Goal: Task Accomplishment & Management: Manage account settings

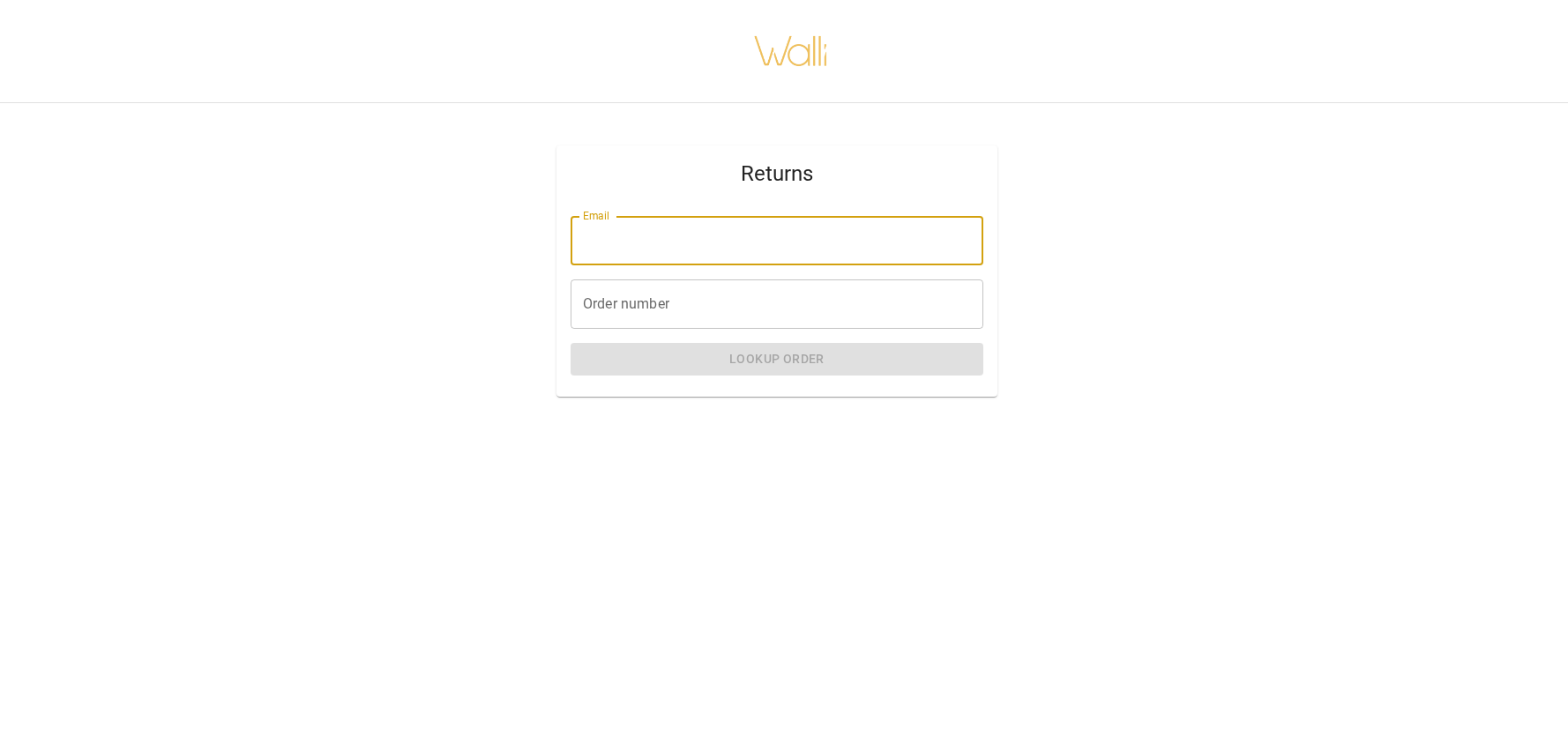
click at [674, 247] on input "Email" at bounding box center [777, 240] width 413 height 49
type input "**********"
click at [694, 308] on input "Order number" at bounding box center [777, 304] width 413 height 49
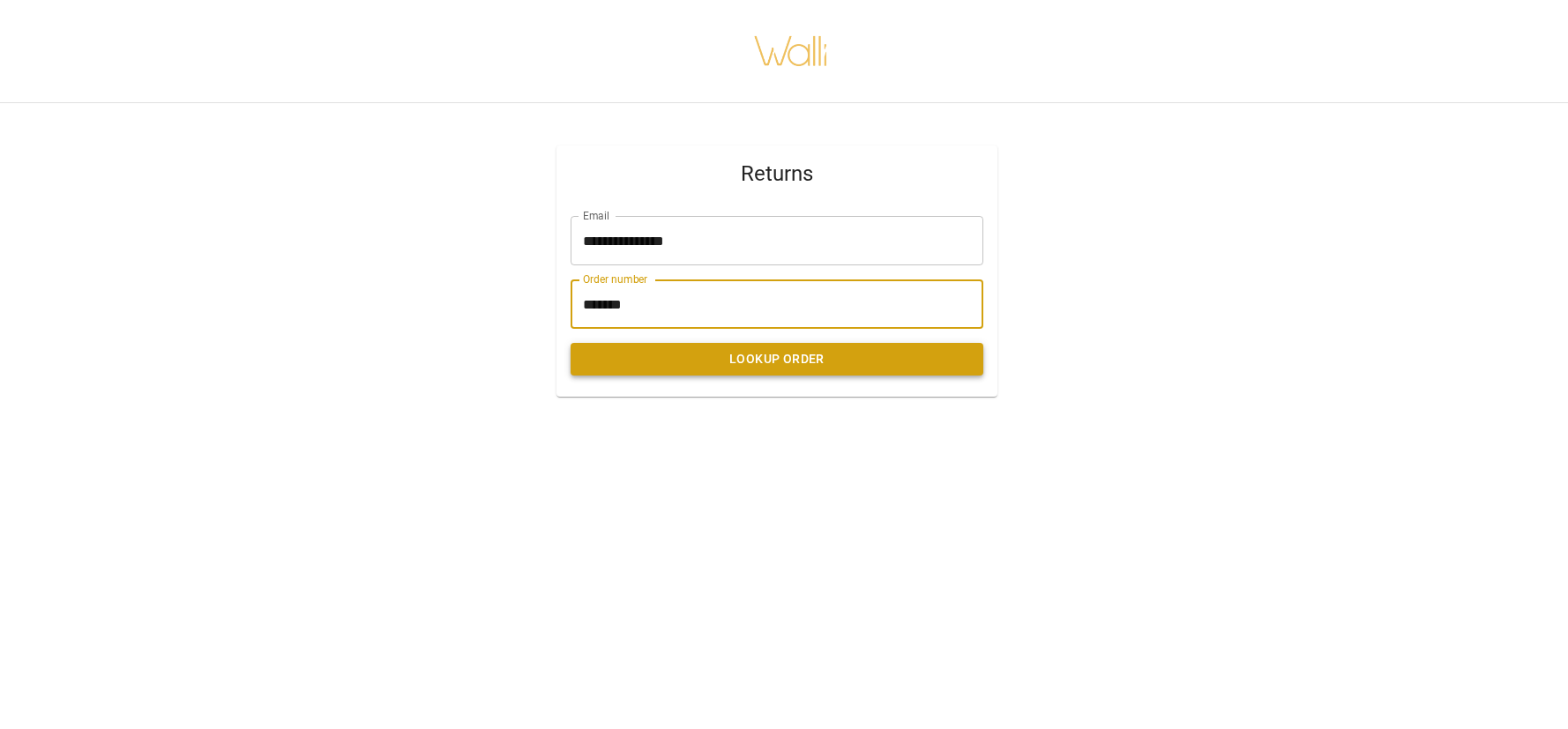
type input "*******"
click at [688, 361] on button "Lookup Order" at bounding box center [777, 359] width 413 height 33
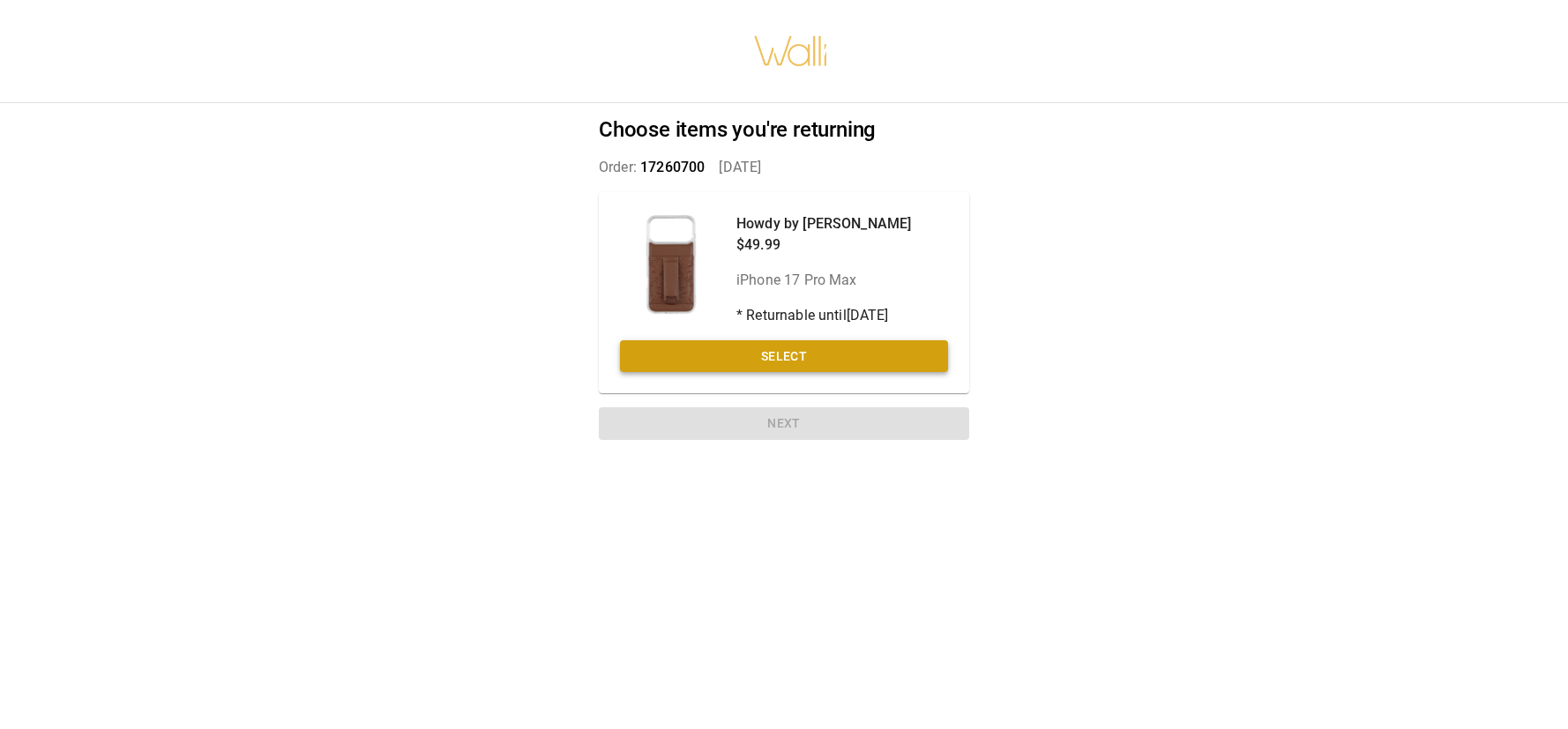
click at [742, 346] on button "Select" at bounding box center [783, 356] width 328 height 33
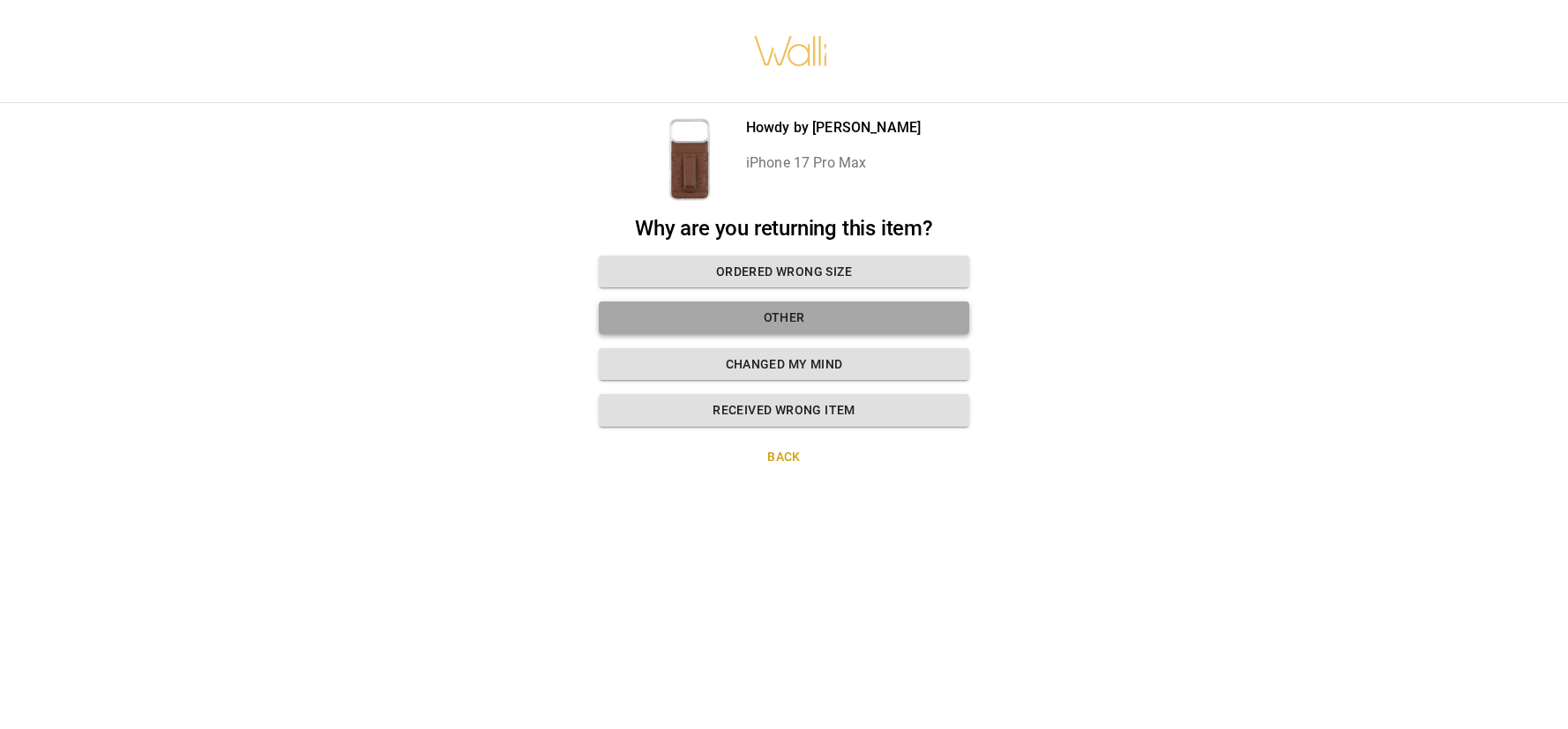
click at [775, 308] on button "Other" at bounding box center [784, 317] width 370 height 33
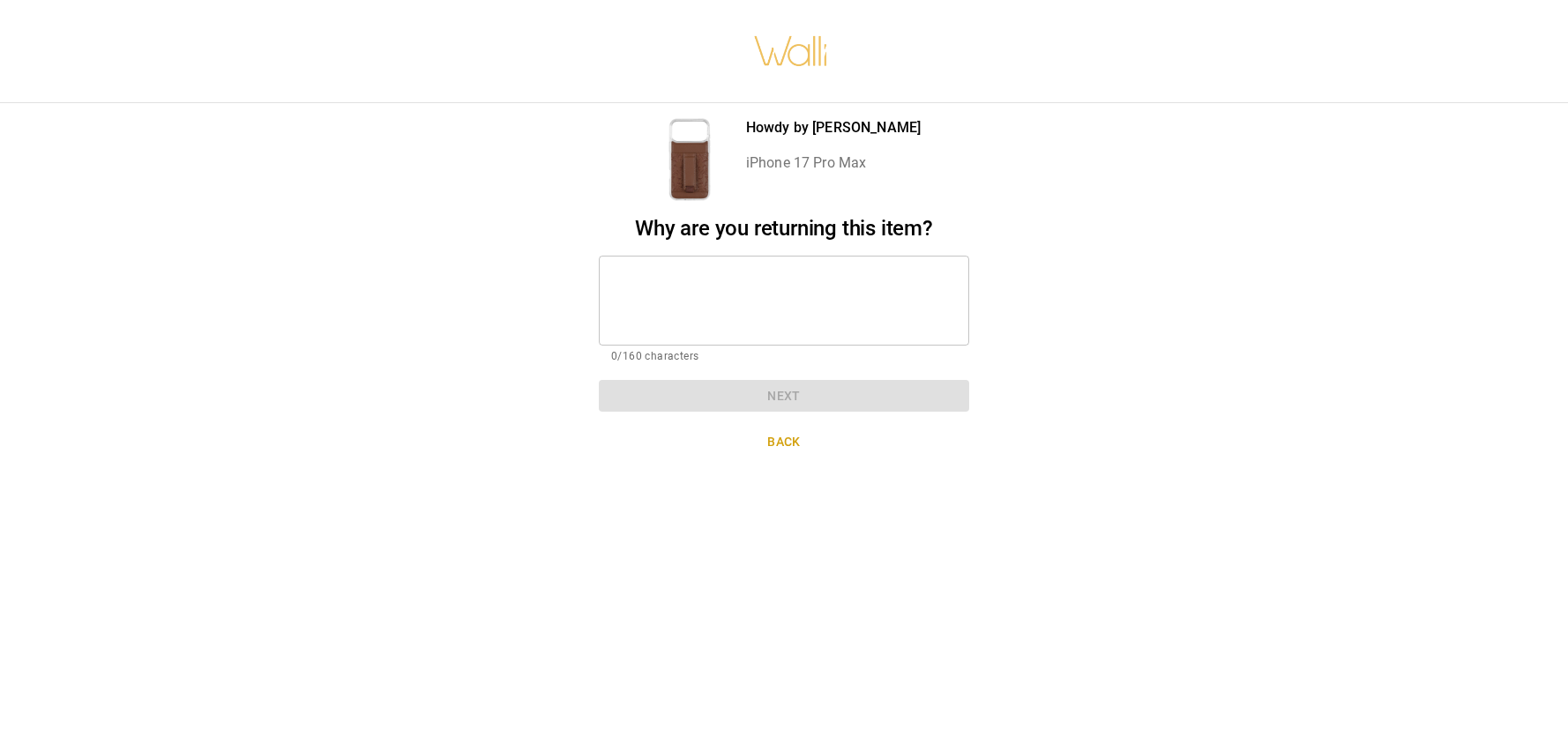
click at [774, 437] on button "Back" at bounding box center [784, 442] width 370 height 33
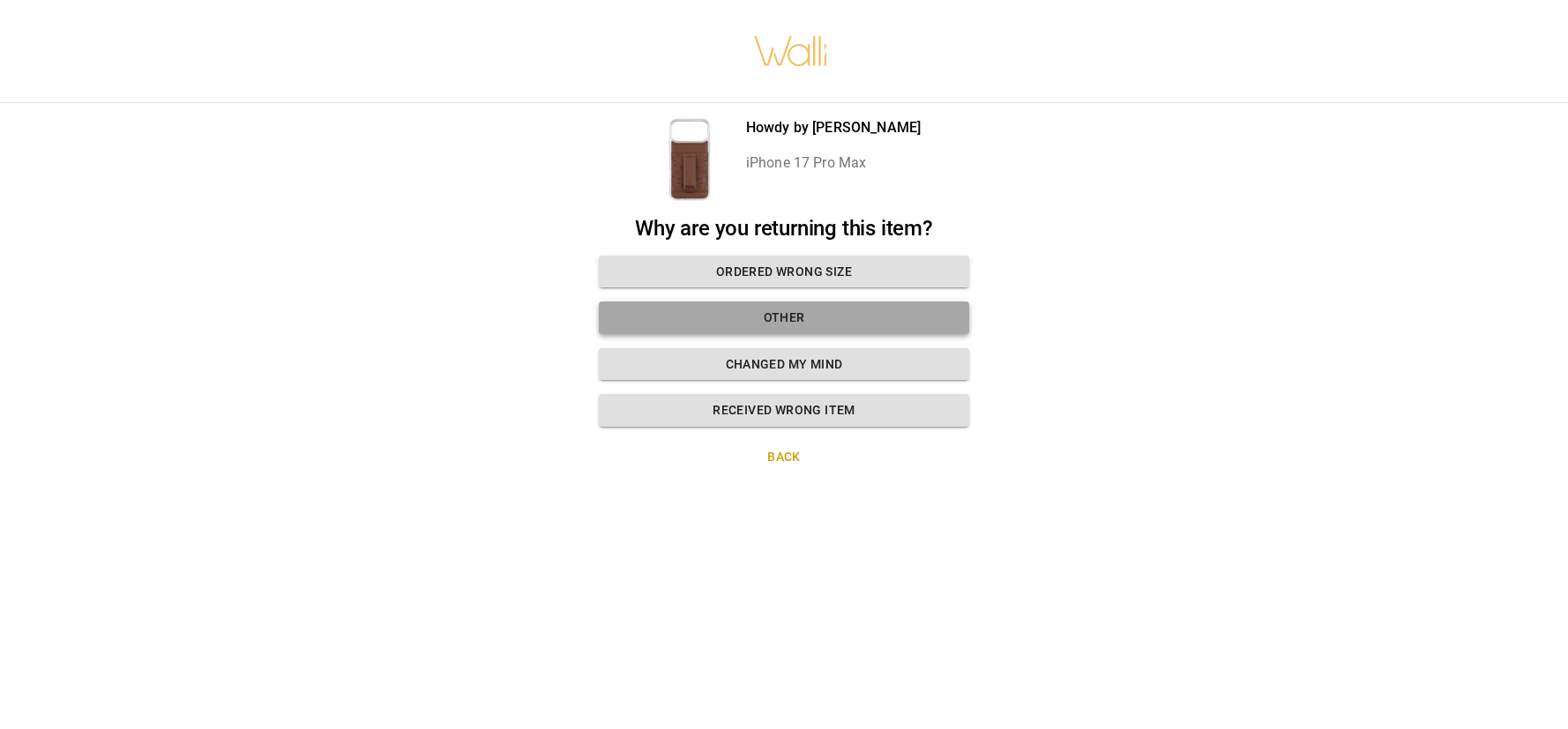
click at [805, 315] on button "Other" at bounding box center [784, 317] width 370 height 33
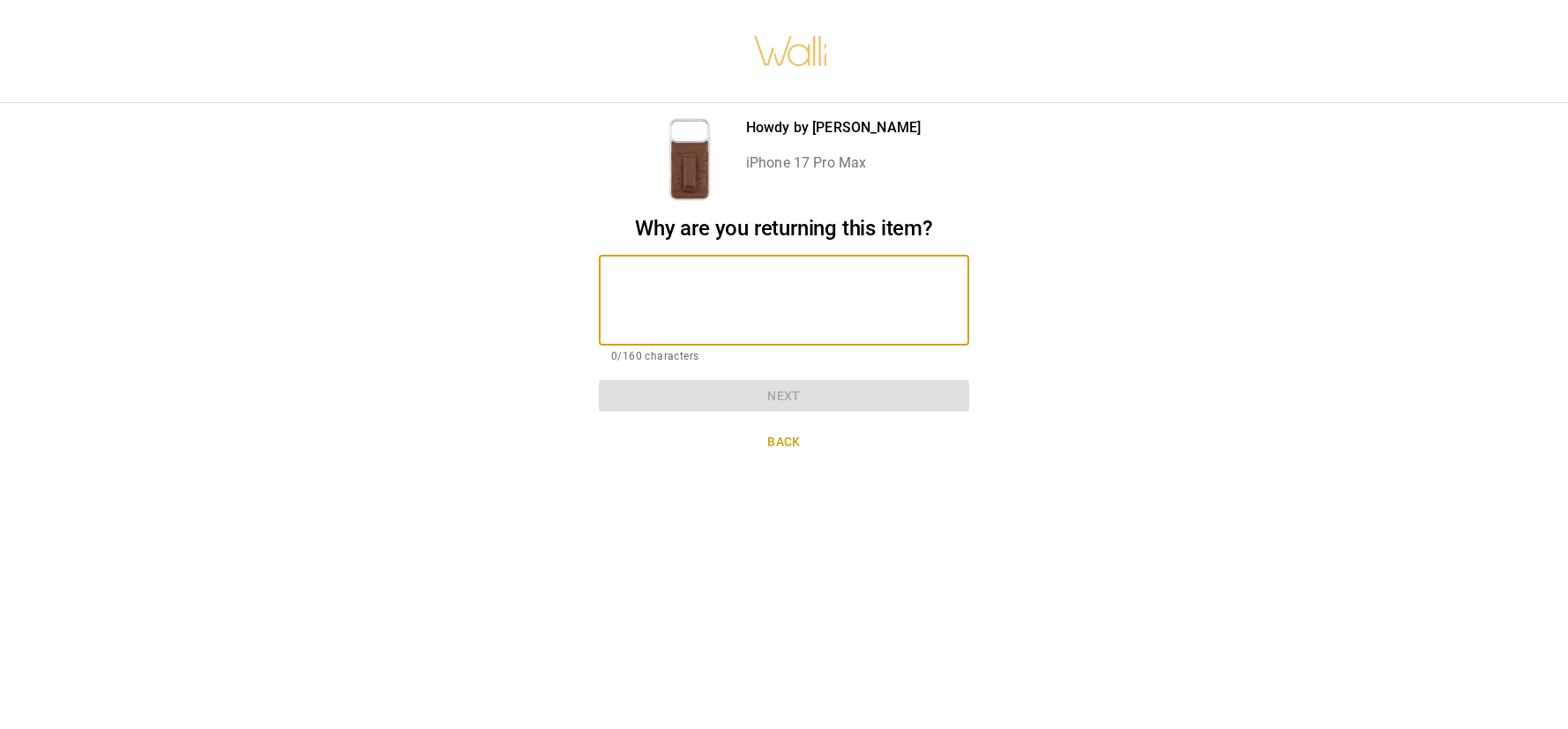
click at [696, 294] on textarea at bounding box center [783, 300] width 346 height 61
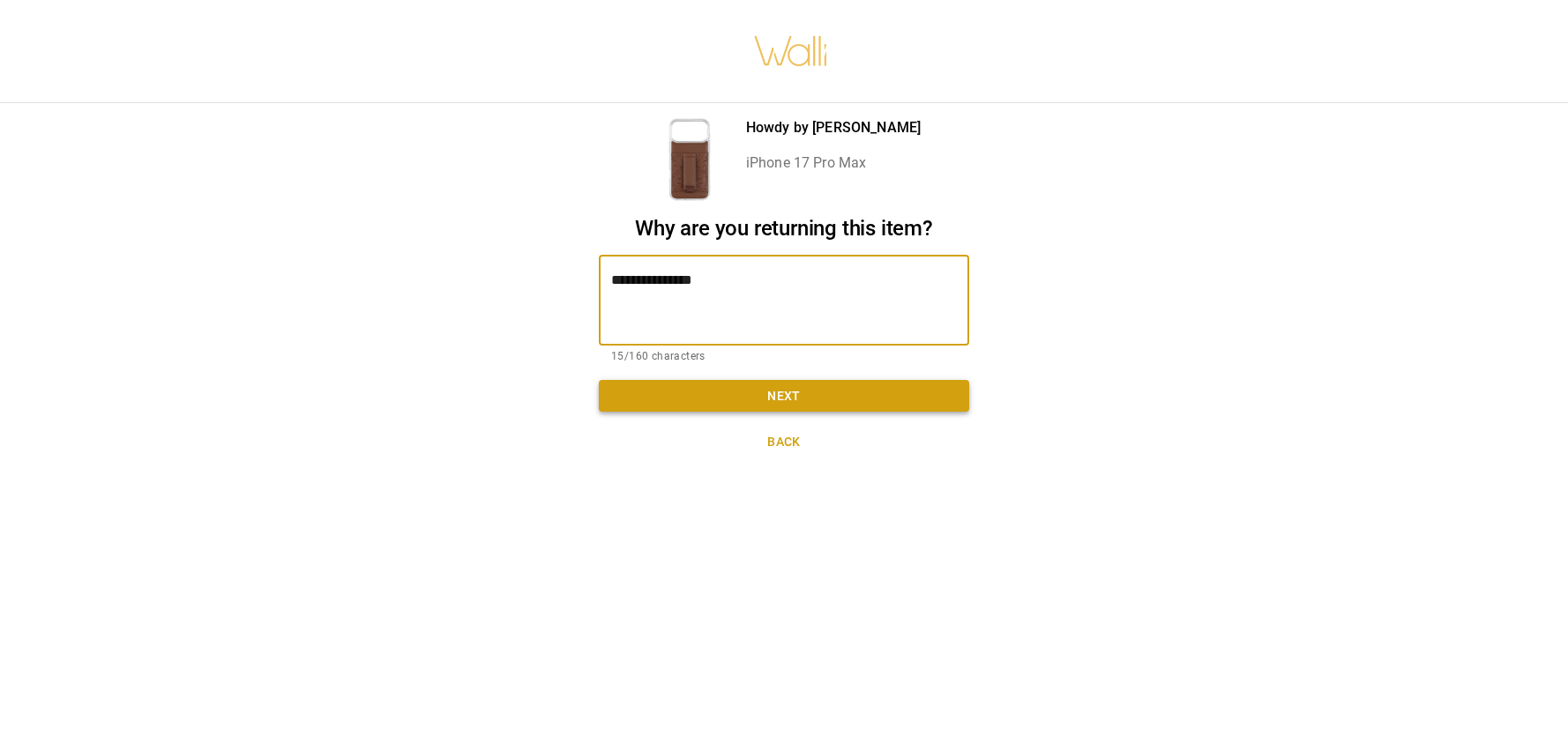
type textarea "**********"
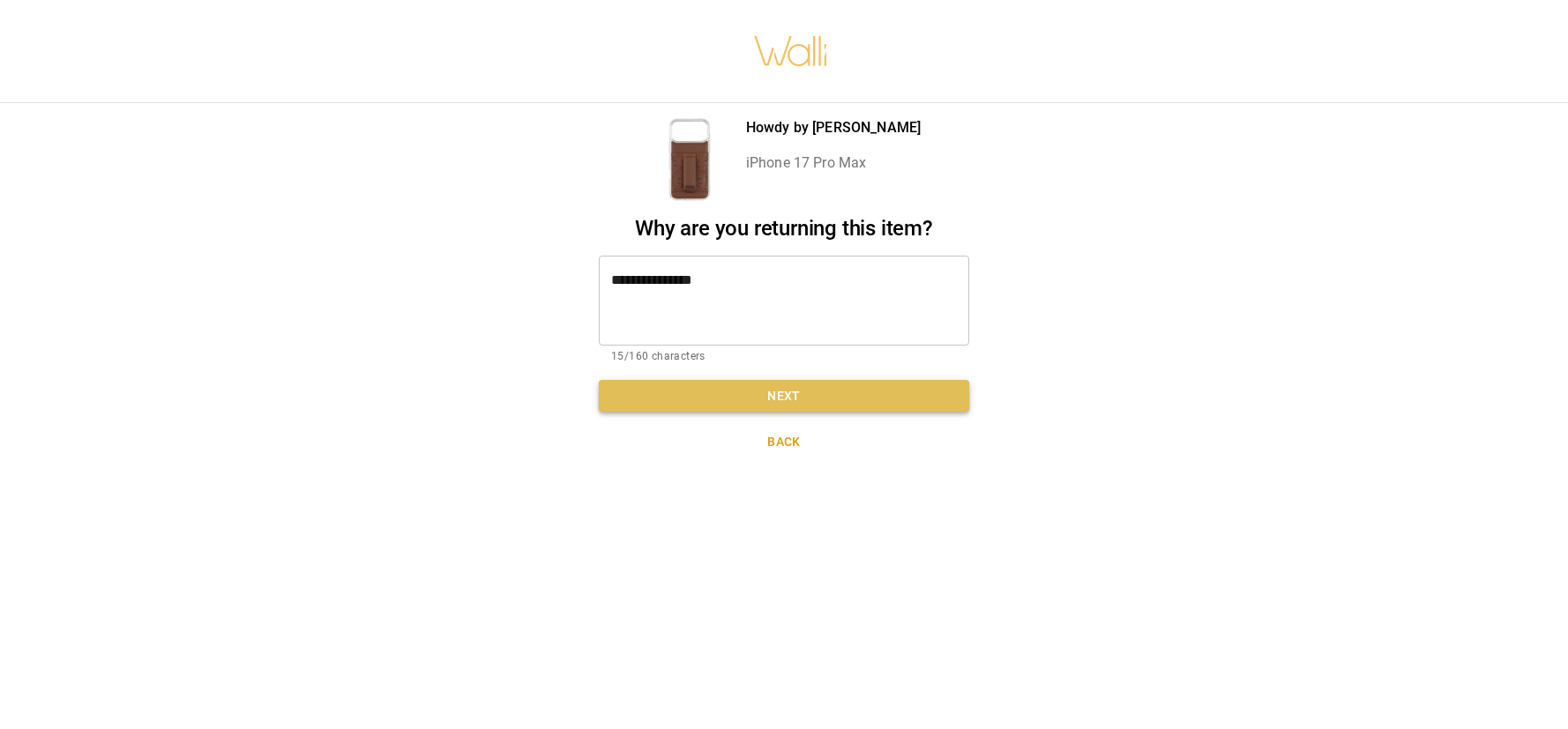
click at [780, 395] on button "Next" at bounding box center [784, 396] width 370 height 33
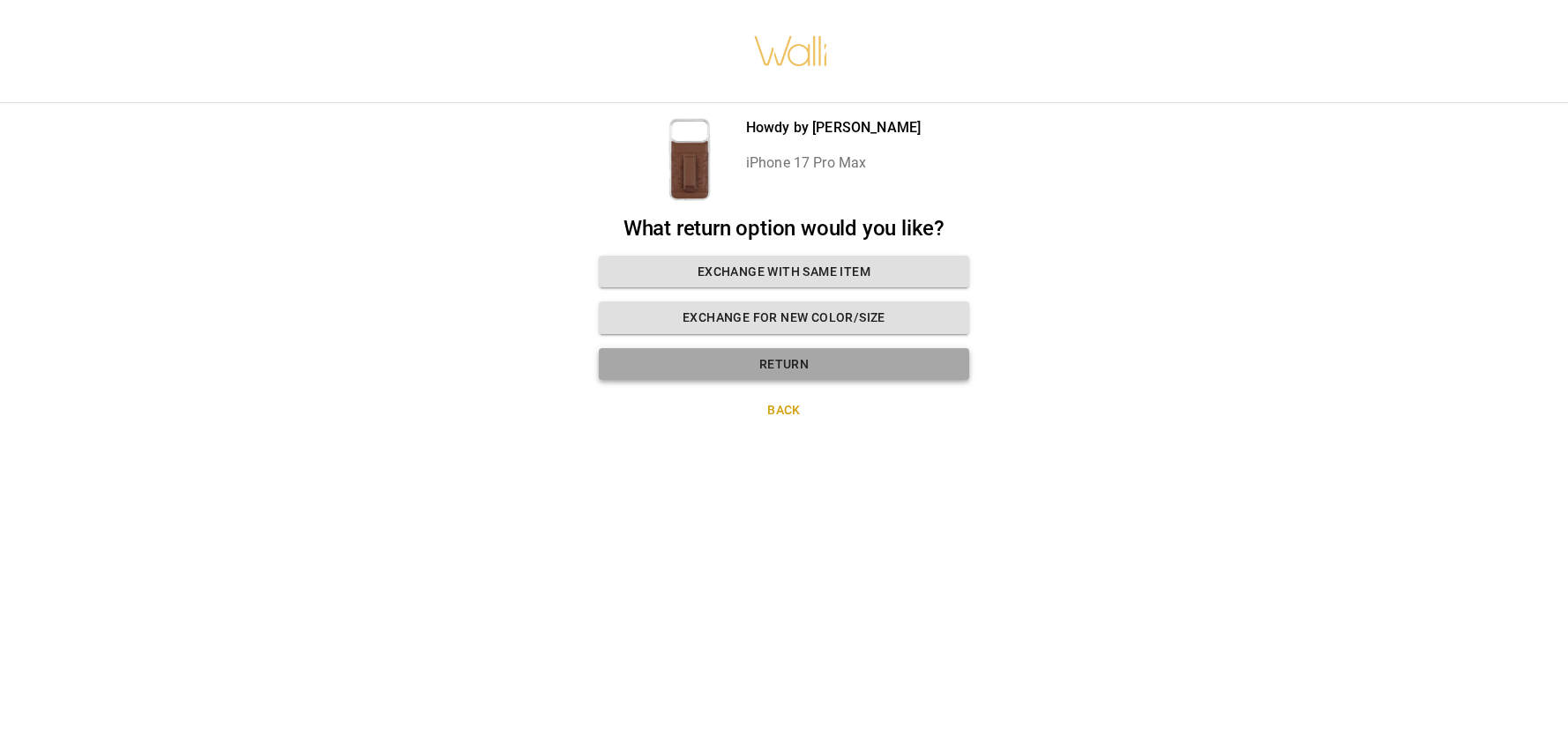
click at [768, 352] on button "Return" at bounding box center [784, 364] width 370 height 33
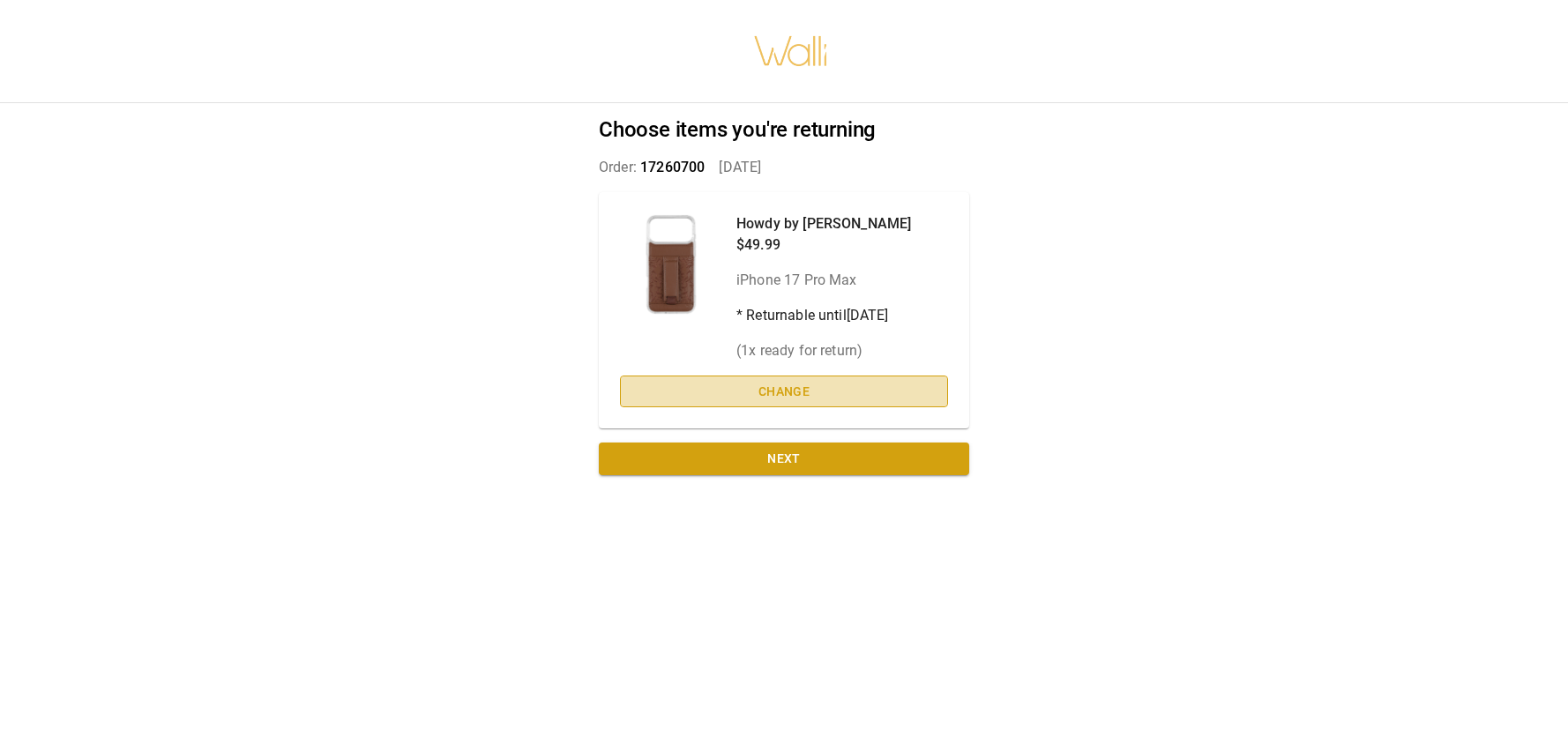
click at [832, 386] on button "Change" at bounding box center [783, 391] width 328 height 33
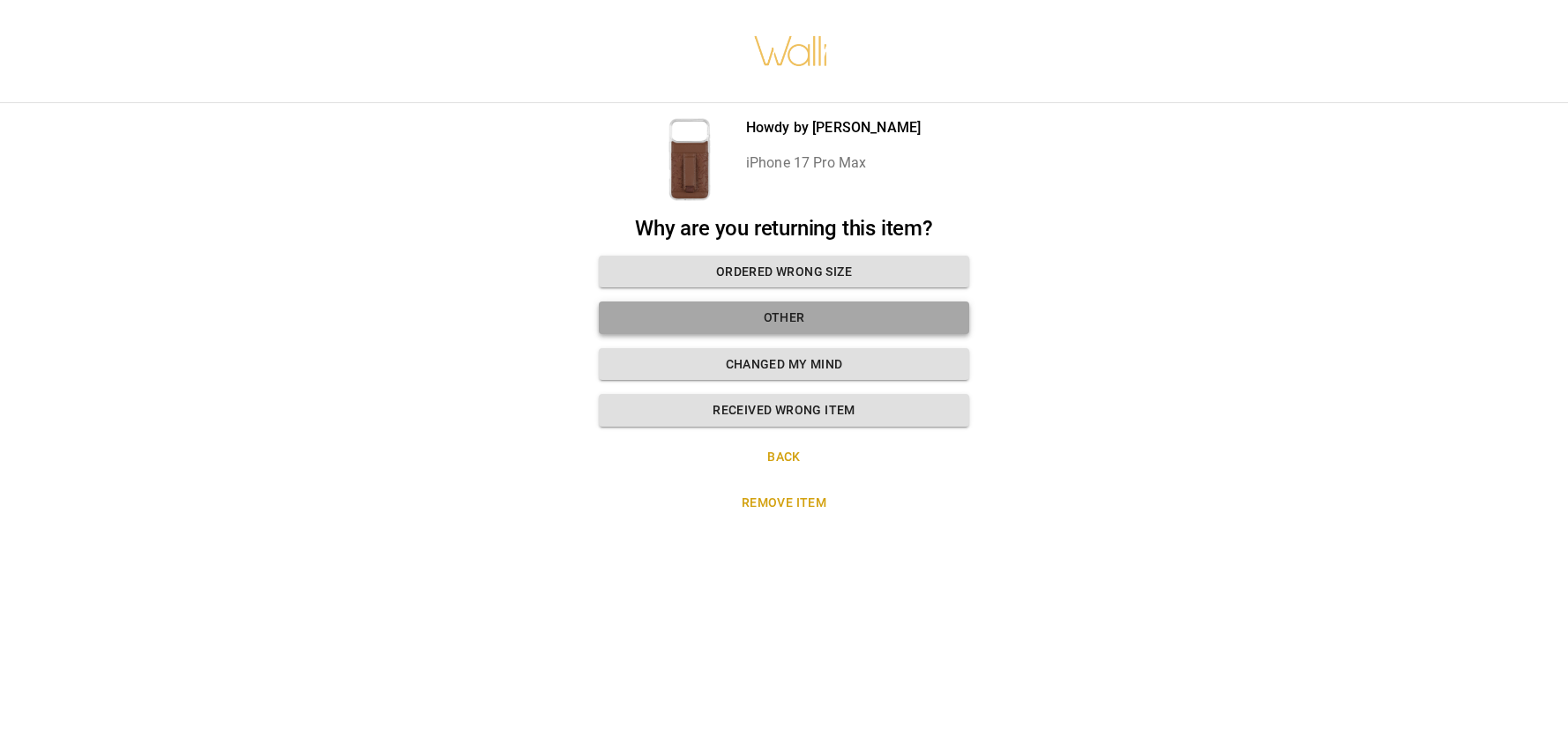
click at [797, 316] on button "Other" at bounding box center [784, 317] width 370 height 33
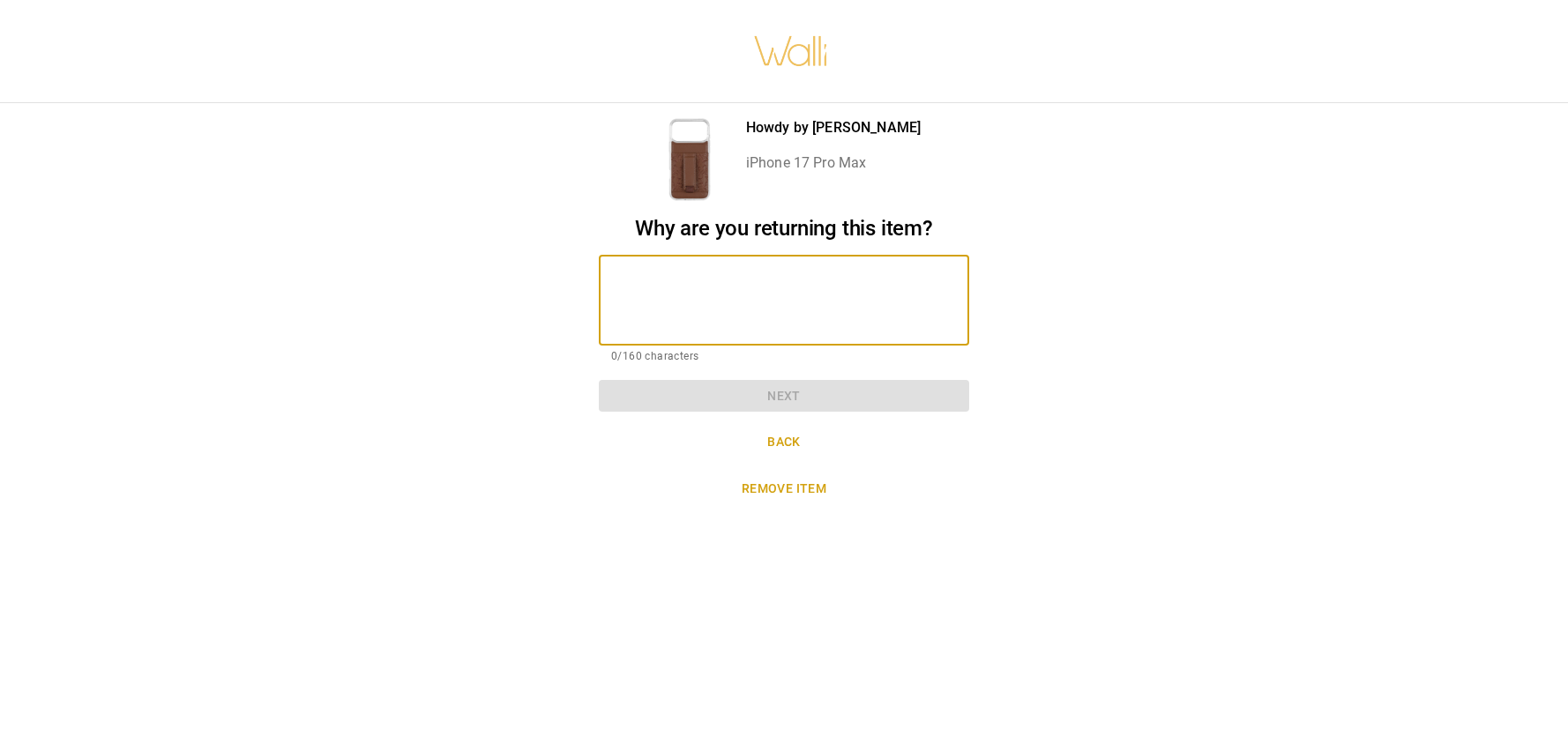
click at [793, 308] on textarea at bounding box center [783, 300] width 346 height 61
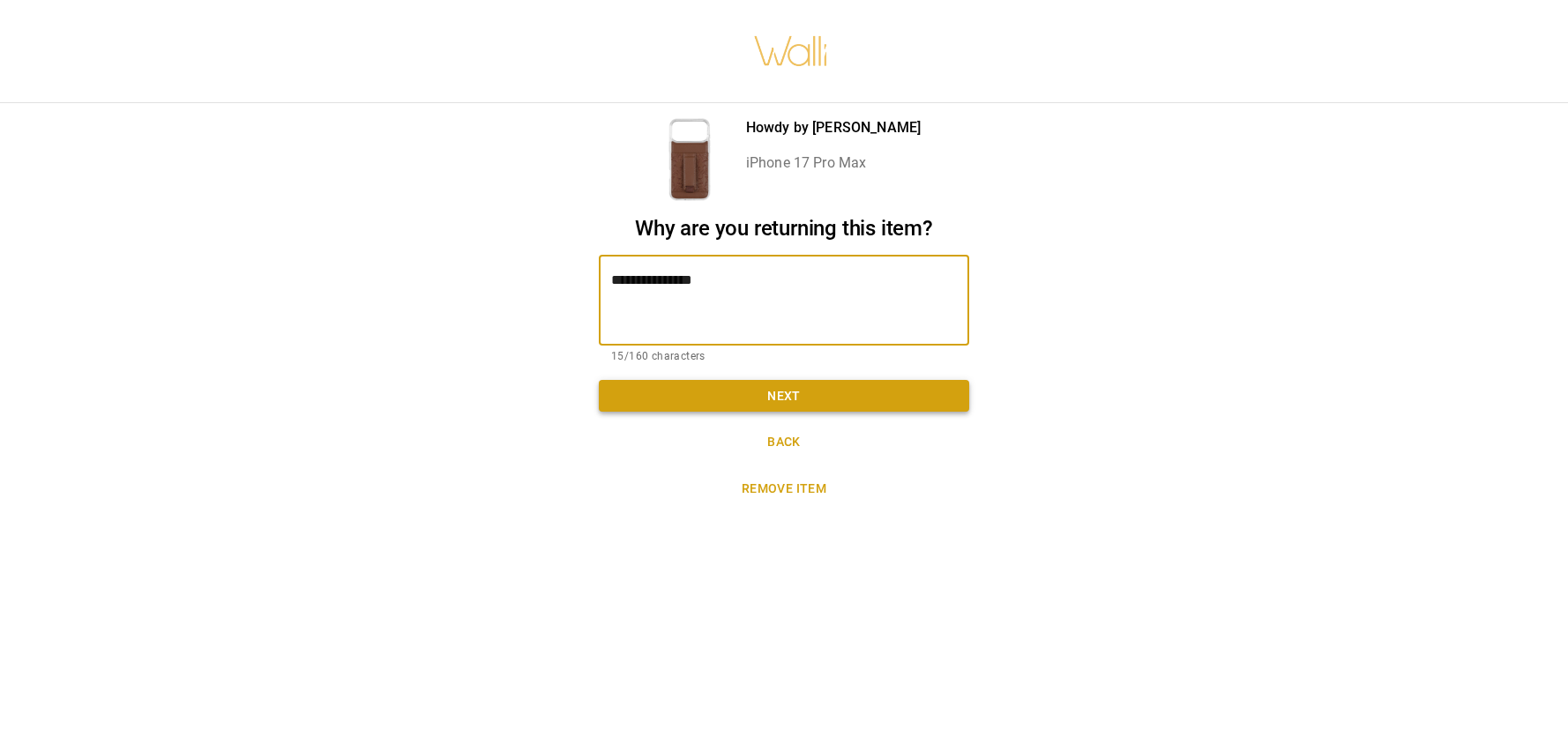
type textarea "**********"
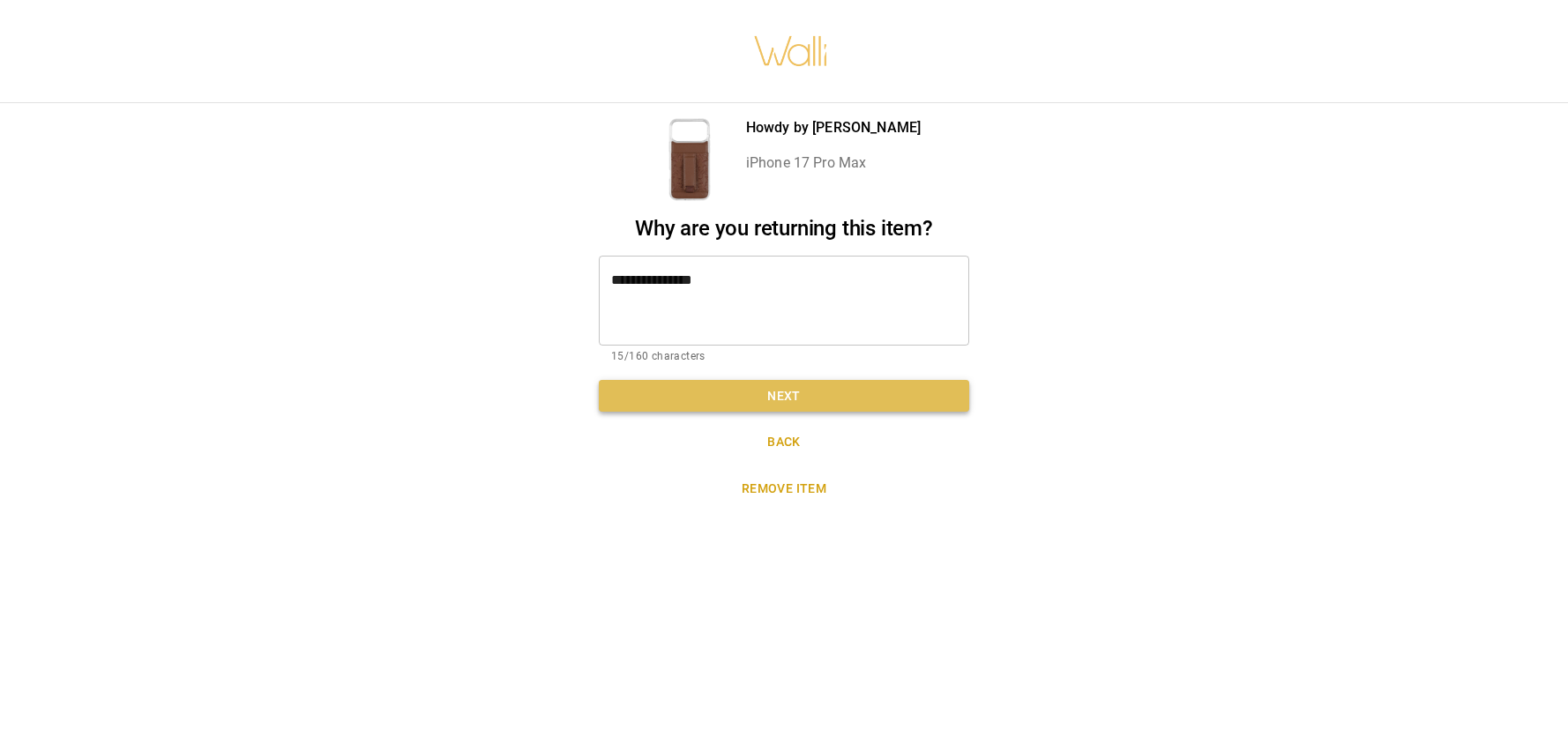
click at [808, 383] on button "Next" at bounding box center [784, 396] width 370 height 33
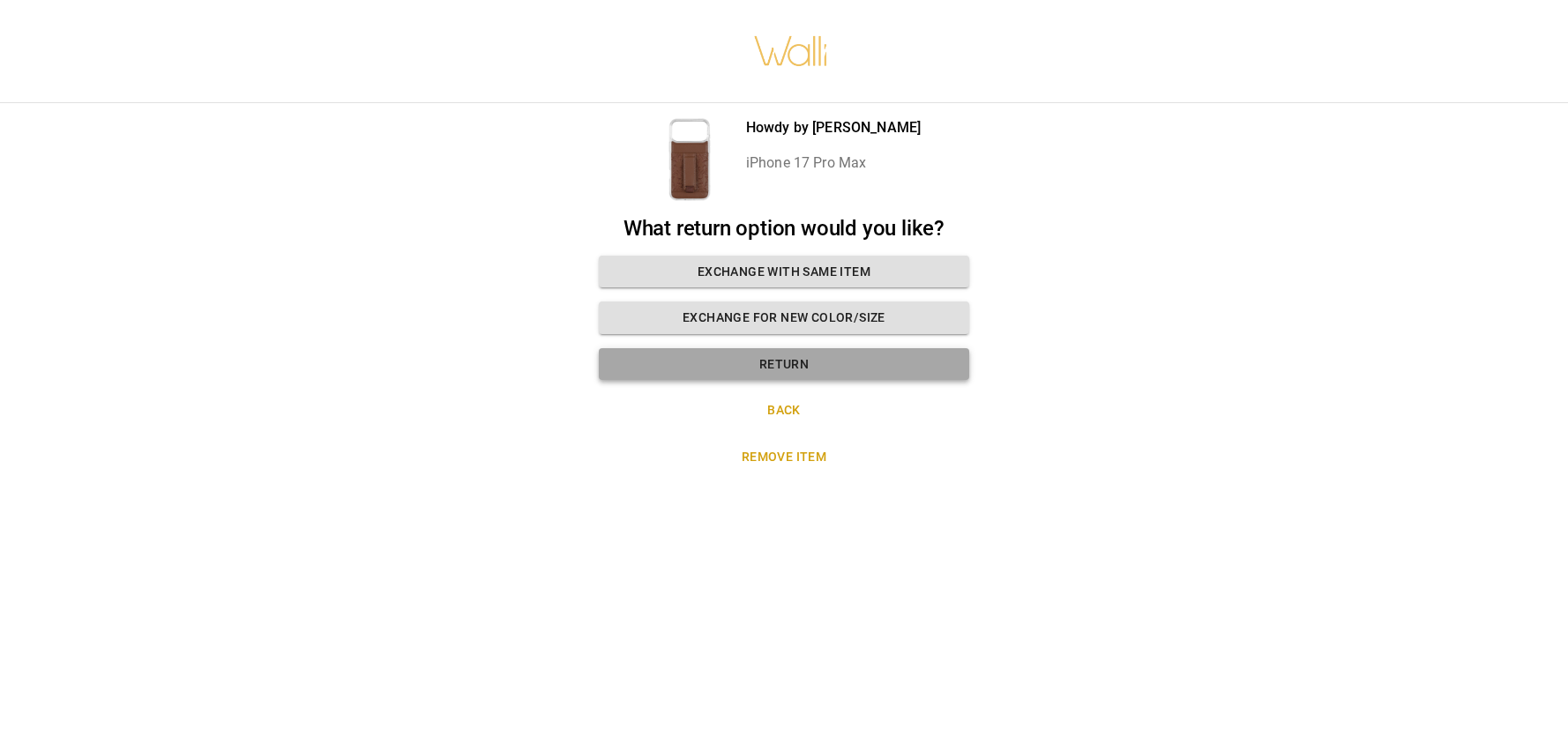
click at [792, 354] on button "Return" at bounding box center [784, 364] width 370 height 33
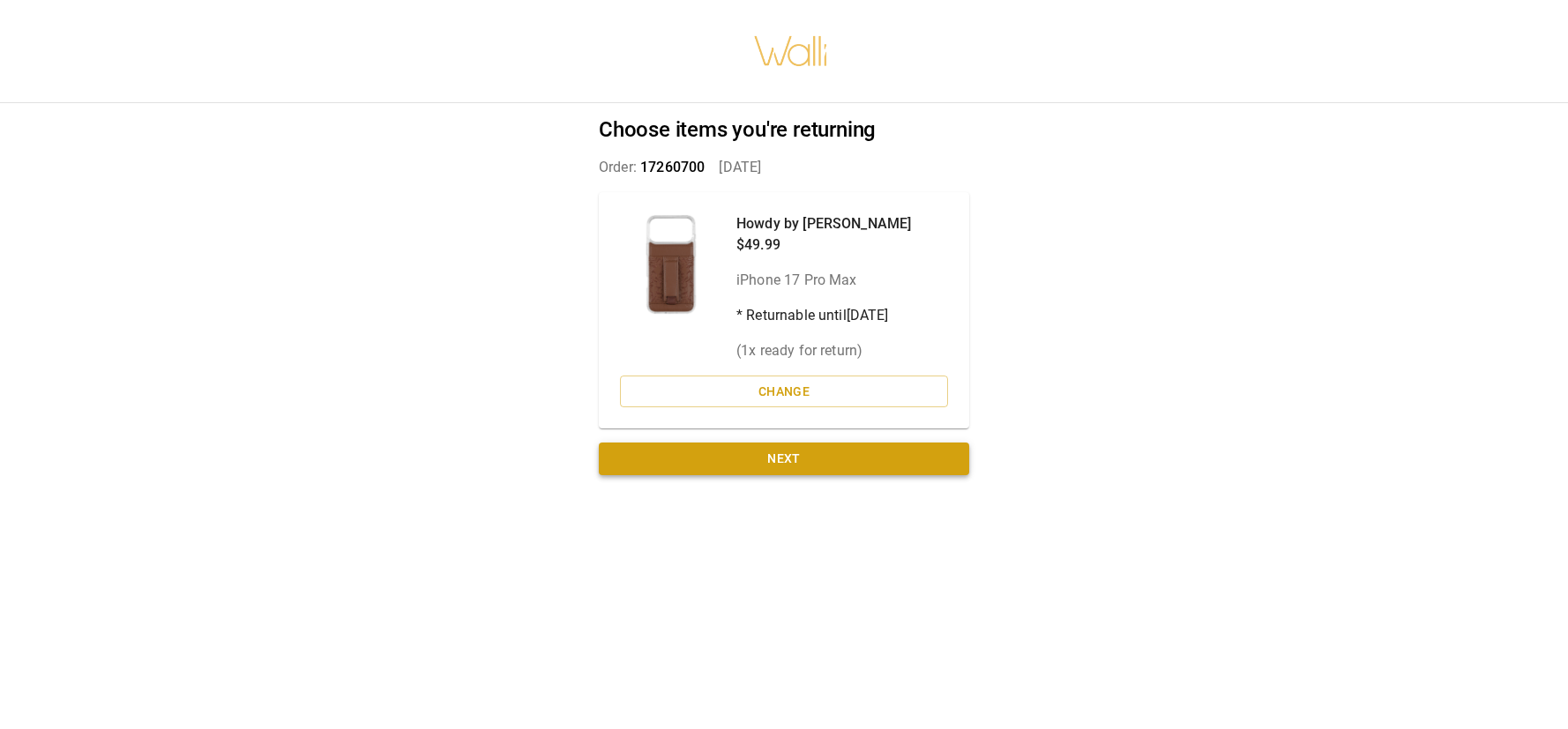
click at [779, 456] on button "Next" at bounding box center [784, 459] width 370 height 33
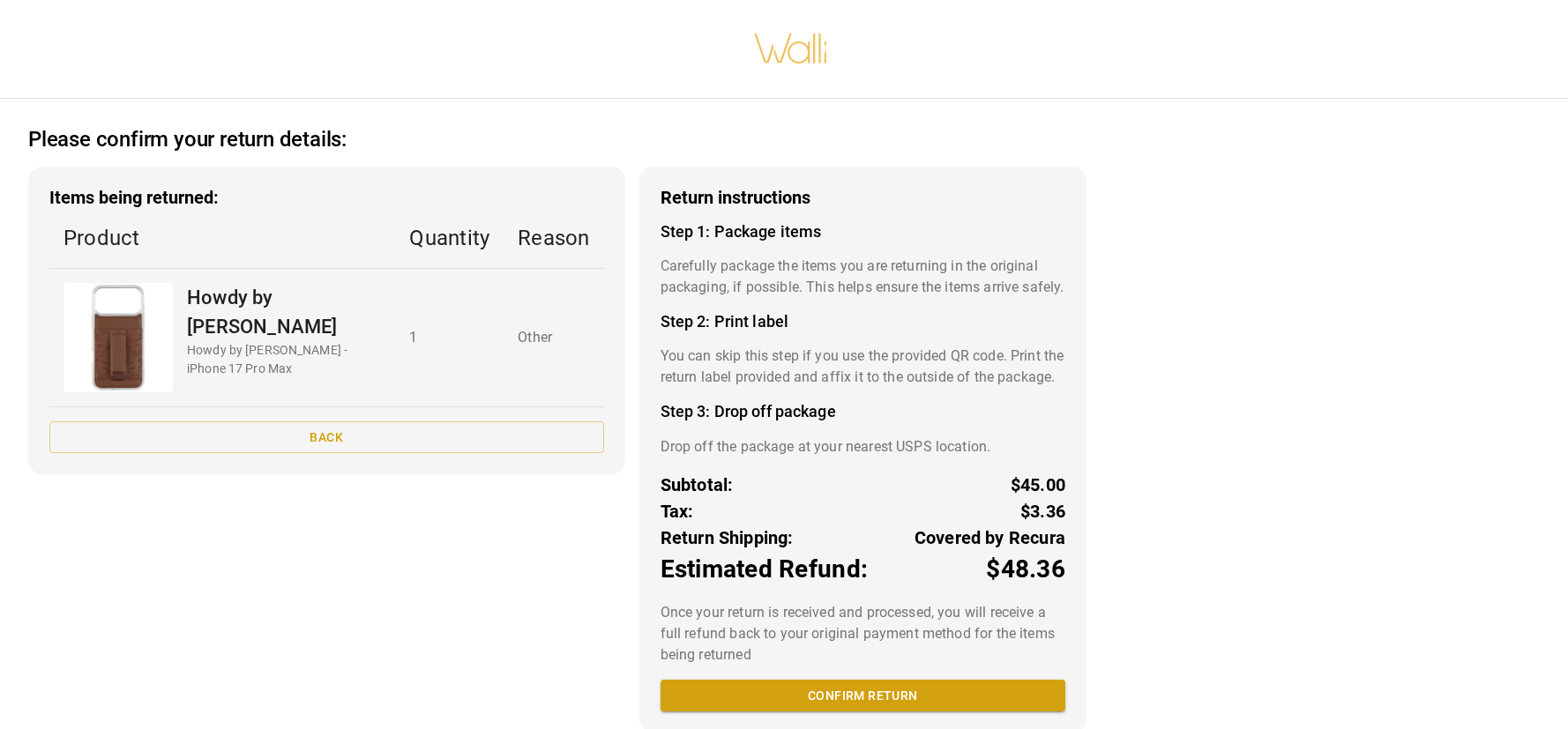
click at [449, 315] on td "1" at bounding box center [449, 337] width 109 height 139
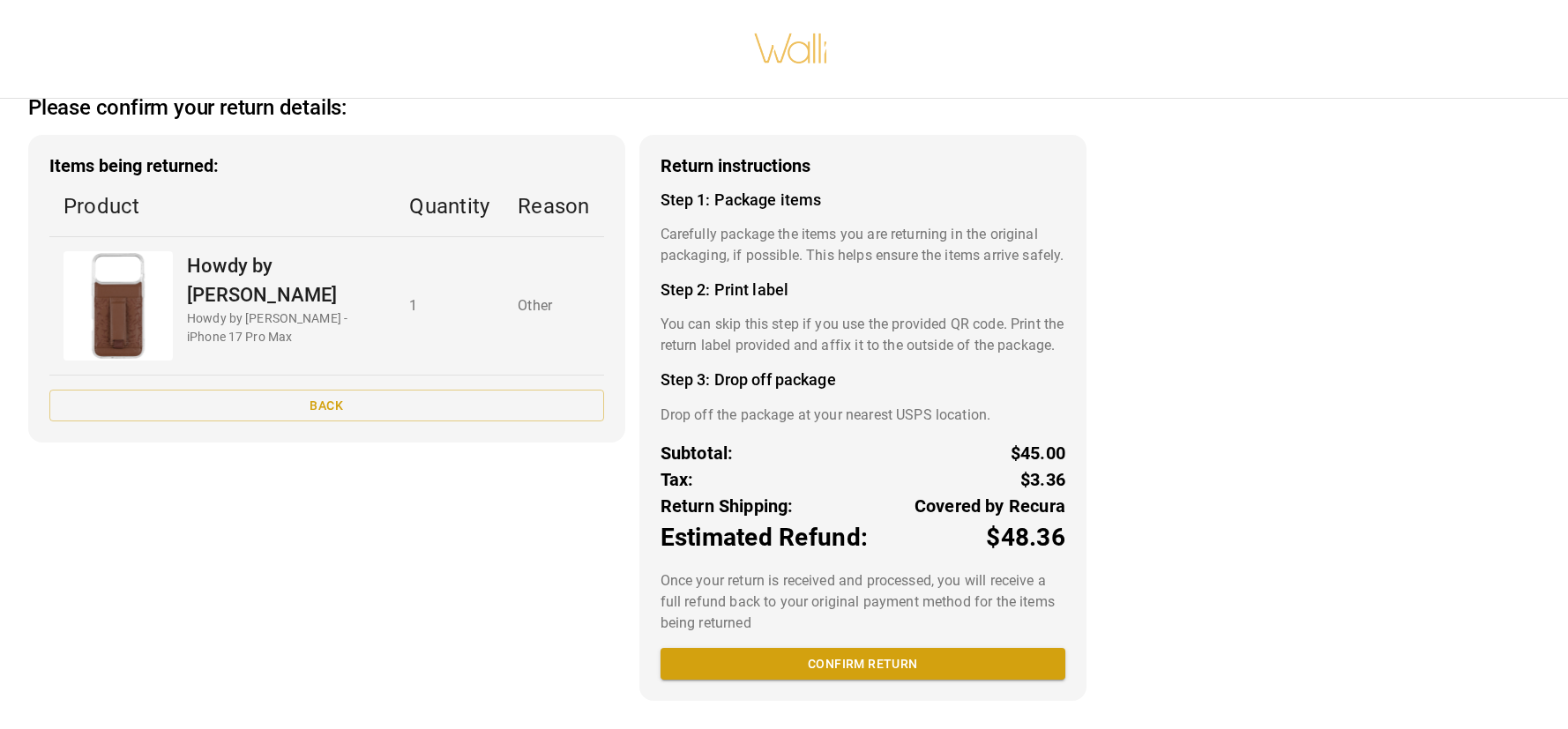
scroll to position [57, 0]
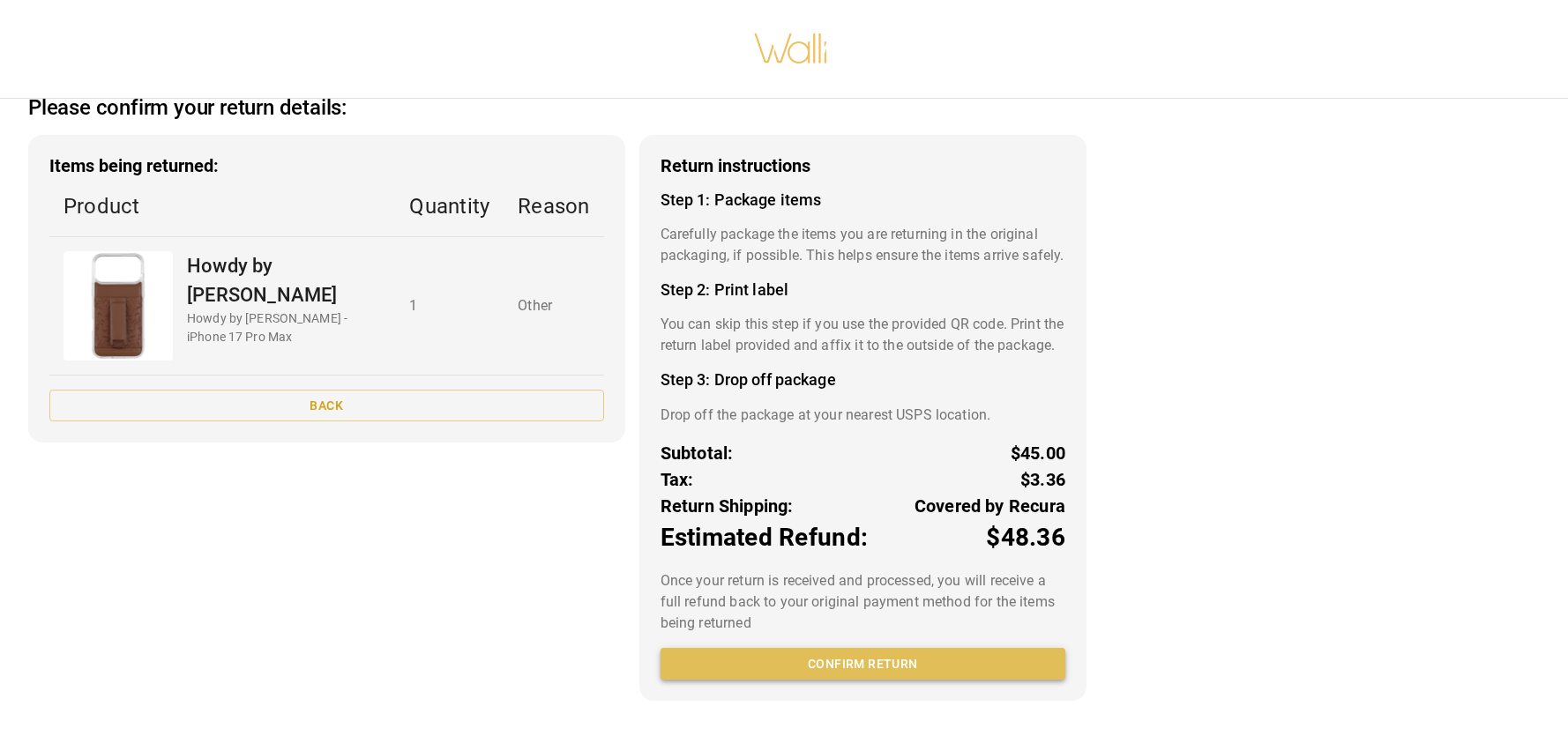
click at [899, 671] on button "Confirm return" at bounding box center [863, 664] width 405 height 33
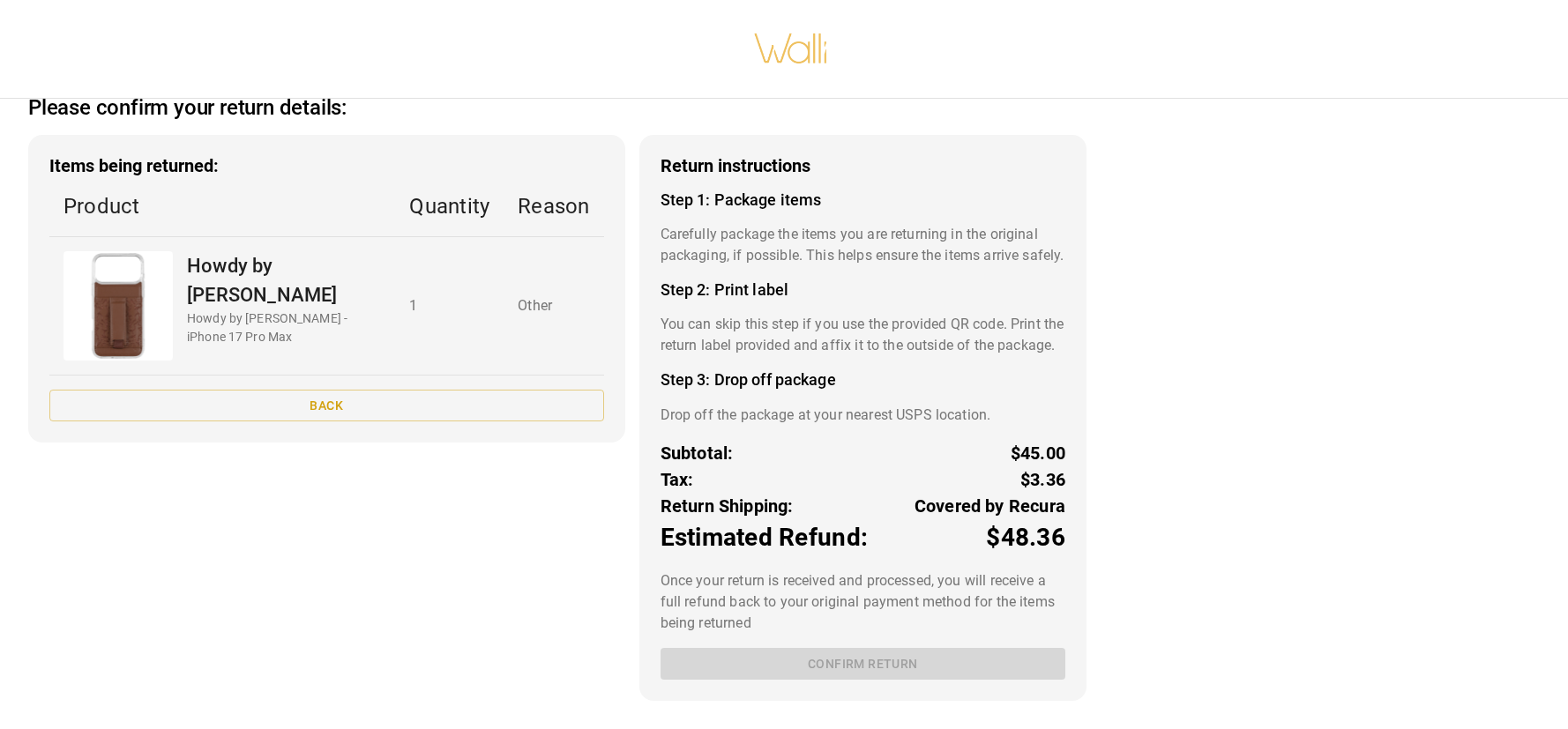
click at [736, 280] on h4 "Step 2: Print label" at bounding box center [863, 290] width 405 height 19
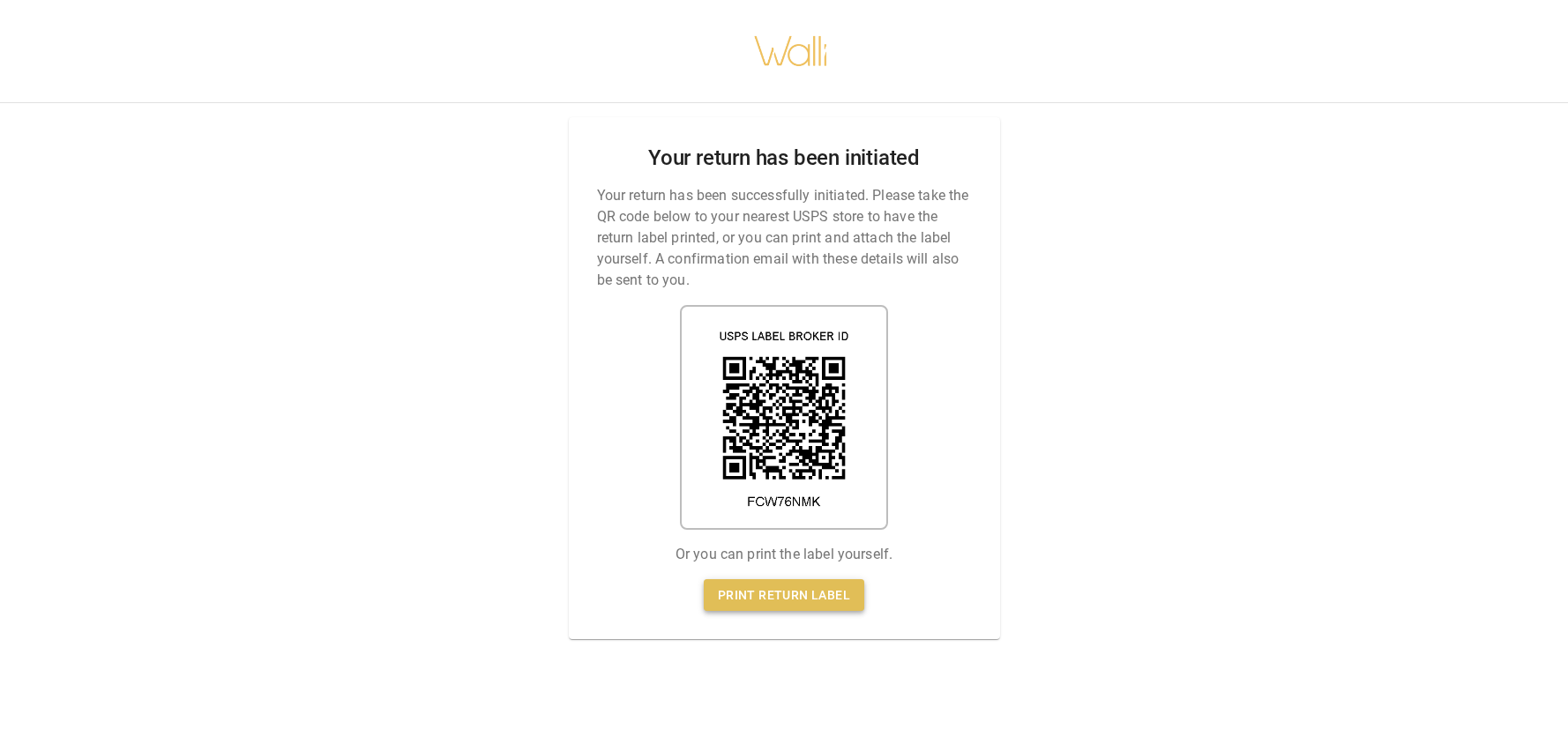
click at [804, 598] on link "Print return label" at bounding box center [784, 596] width 161 height 33
